Goal: Check status: Check status

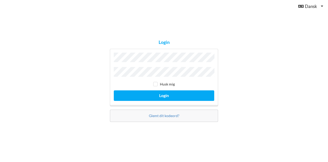
click at [114, 90] on button "Login" at bounding box center [164, 95] width 101 height 11
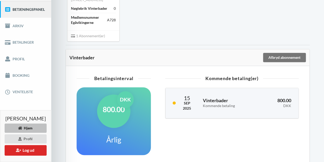
scroll to position [64, 0]
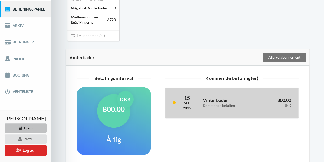
click at [208, 107] on div "Vinterbader Kommende betaling" at bounding box center [228, 102] width 57 height 17
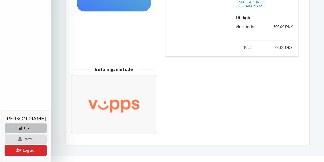
scroll to position [215, 0]
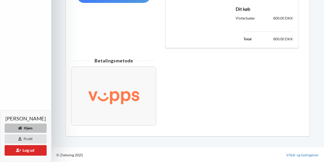
click at [113, 101] on img at bounding box center [114, 96] width 70 height 28
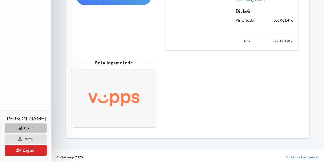
scroll to position [221, 0]
